Goal: Transaction & Acquisition: Download file/media

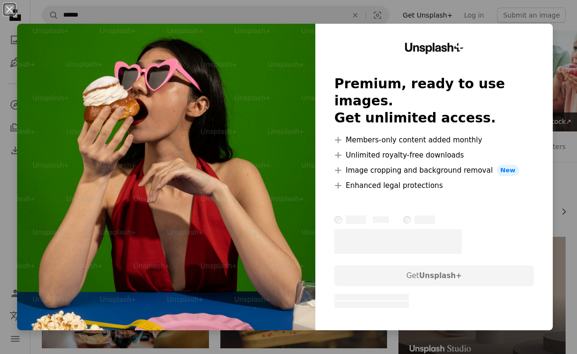
scroll to position [304, 0]
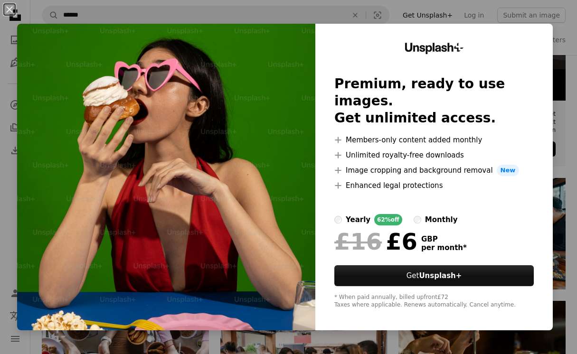
click at [467, 336] on div "An X shape Unsplash+ Premium, ready to use images. Get unlimited access. A plus…" at bounding box center [288, 177] width 577 height 354
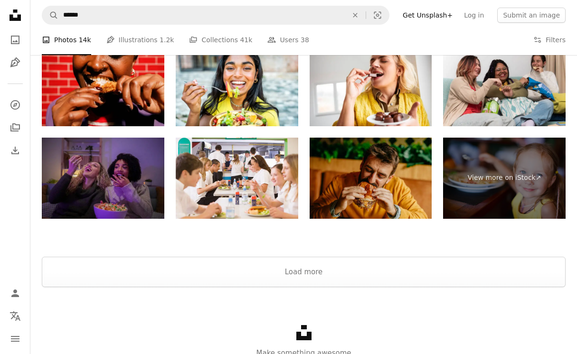
scroll to position [1652, 0]
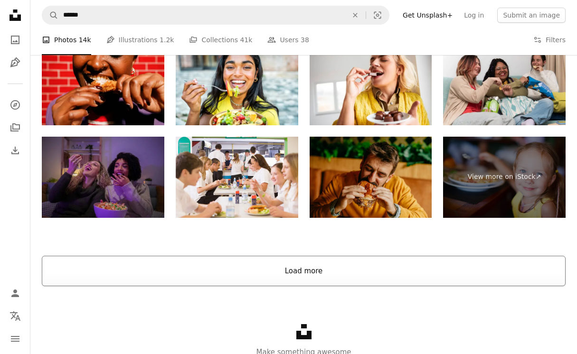
click at [379, 266] on button "Load more" at bounding box center [304, 271] width 524 height 30
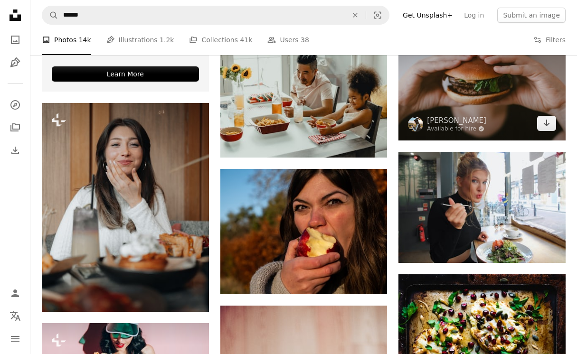
scroll to position [2021, 0]
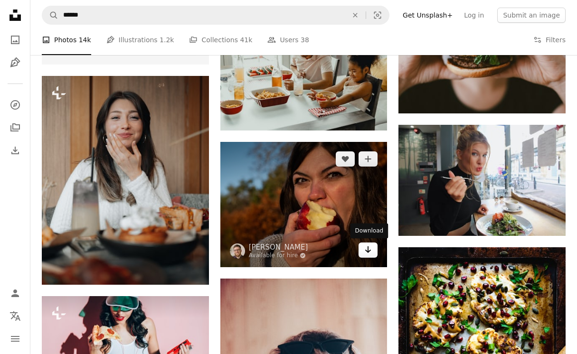
click at [371, 255] on icon "Arrow pointing down" at bounding box center [368, 249] width 8 height 11
